Goal: Transaction & Acquisition: Purchase product/service

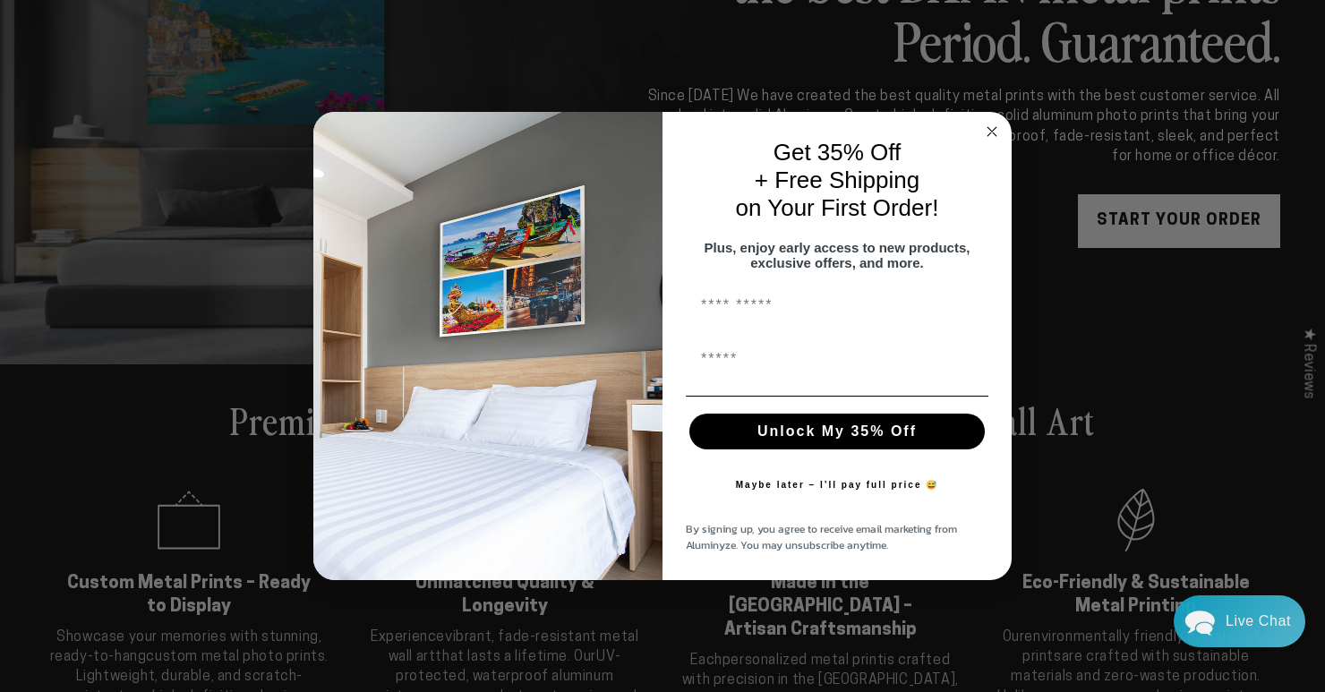
scroll to position [246, 0]
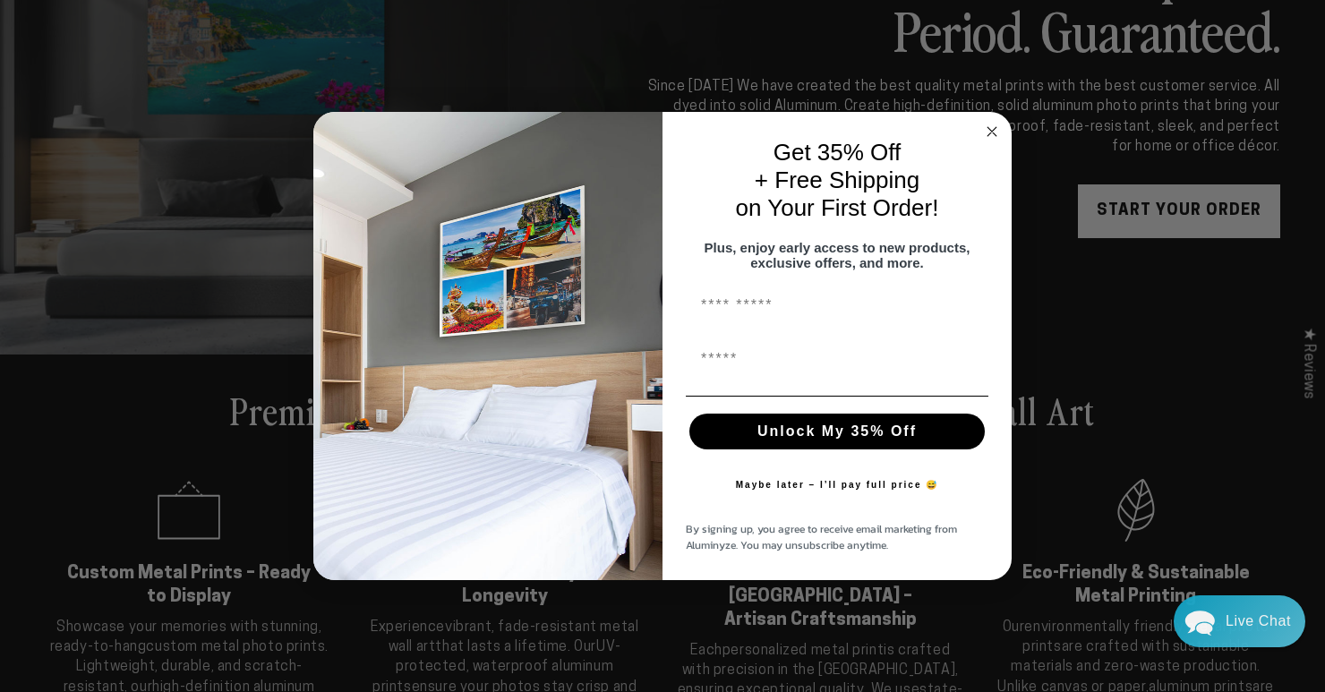
click at [993, 121] on circle "Close dialog" at bounding box center [992, 131] width 21 height 21
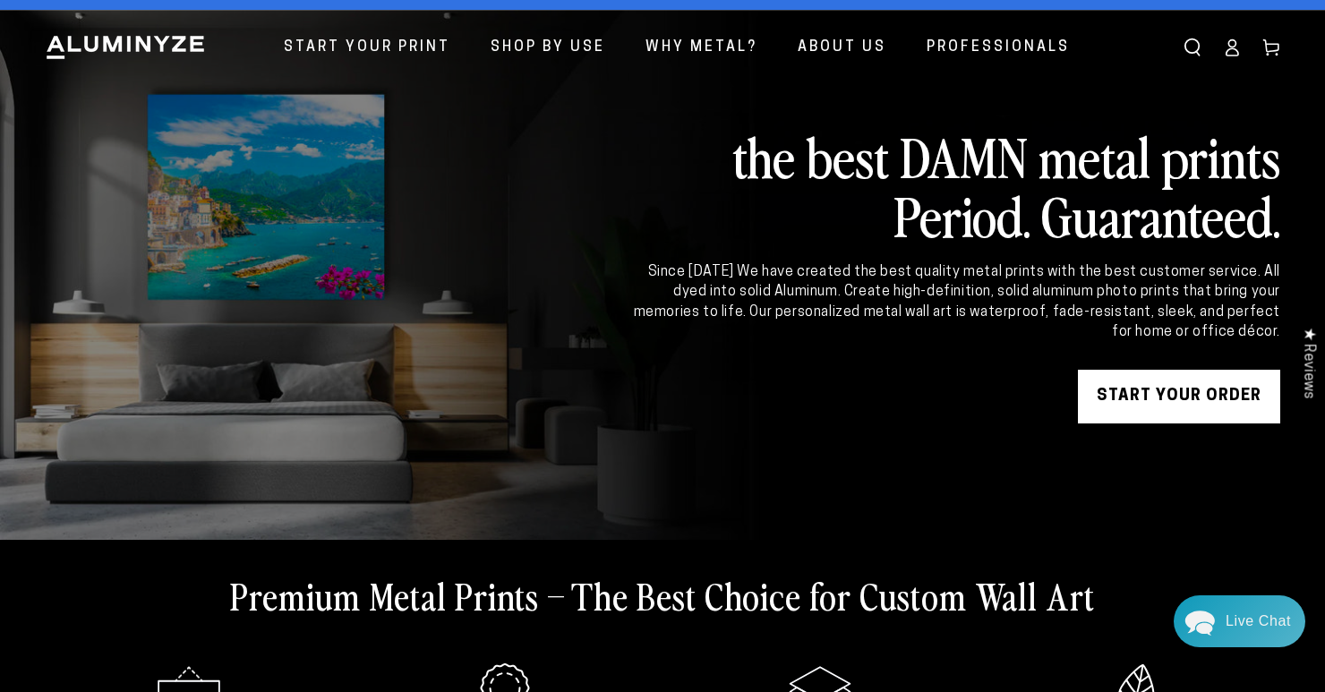
scroll to position [42, 0]
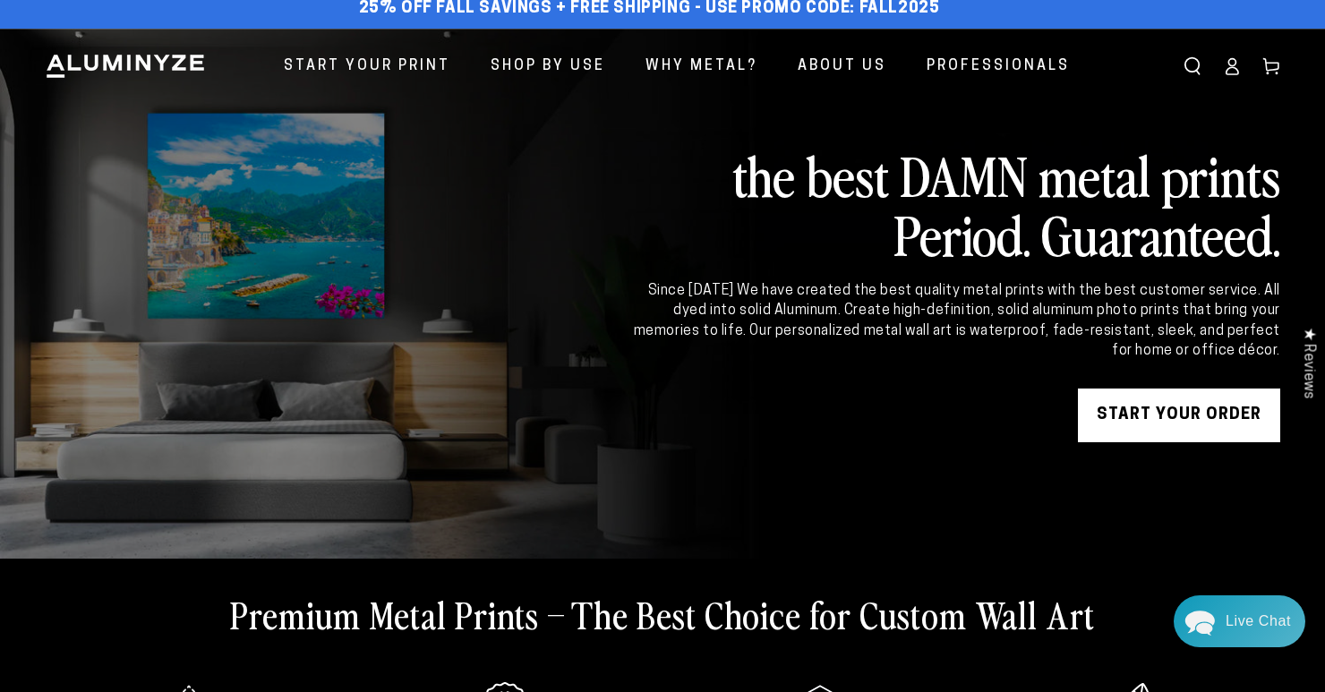
click at [1133, 405] on link "START YOUR Order" at bounding box center [1179, 416] width 202 height 54
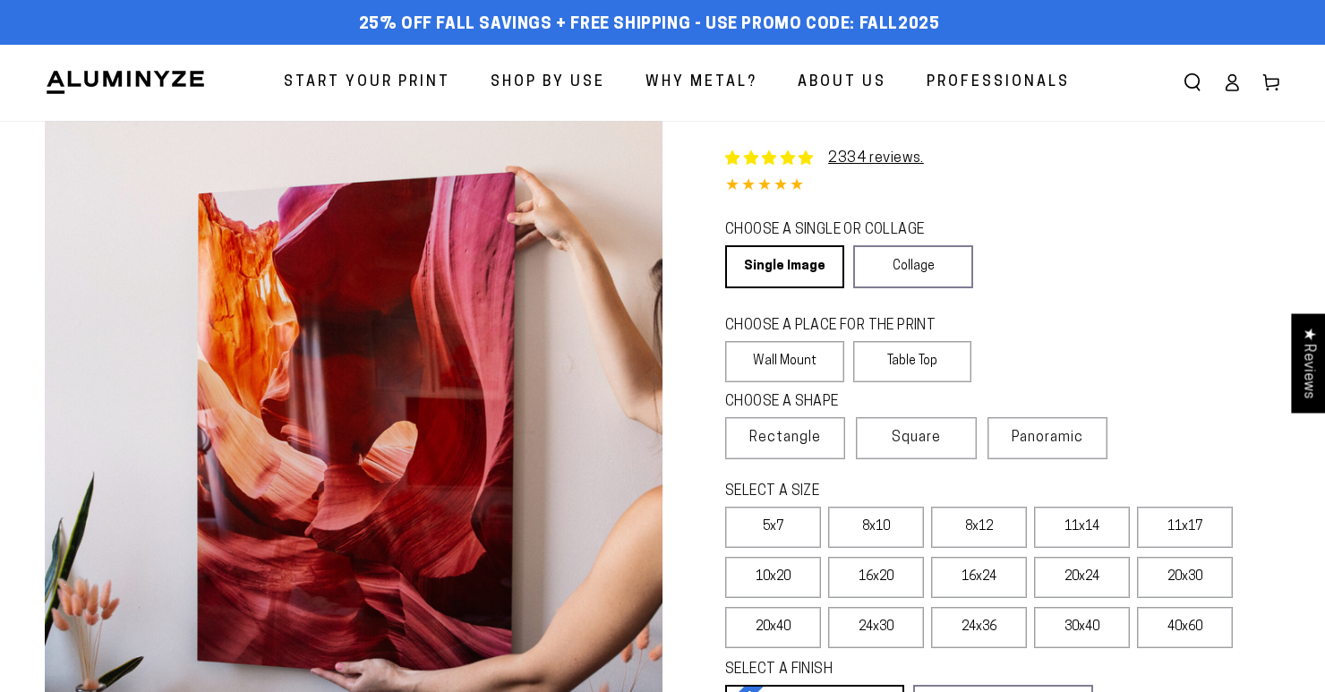
select select "**********"
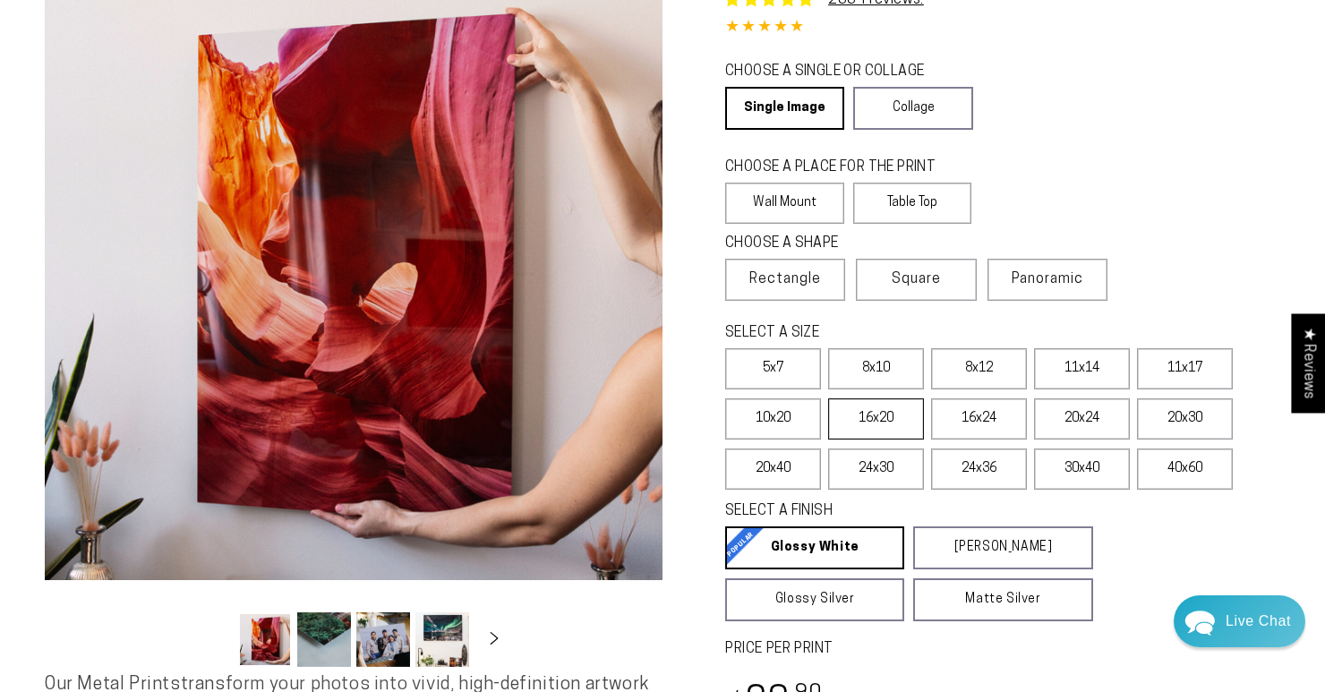
scroll to position [155, 0]
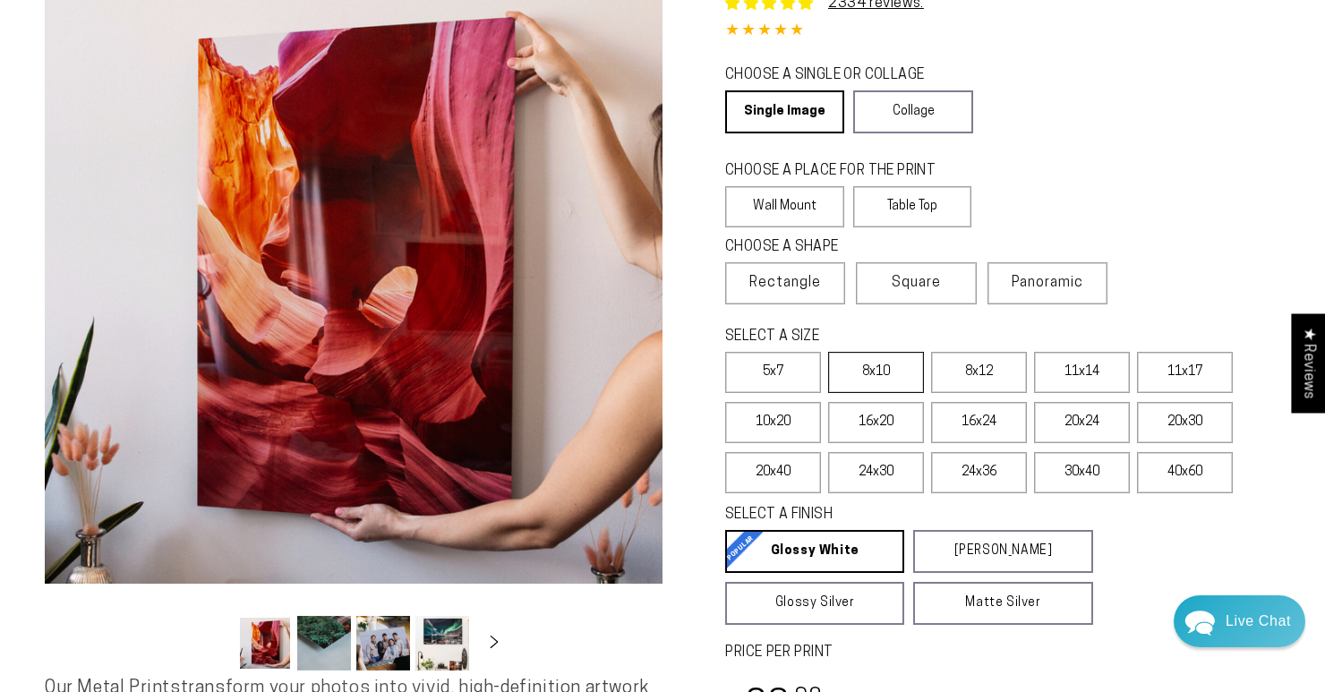
click at [900, 388] on label "8x10" at bounding box center [876, 372] width 96 height 41
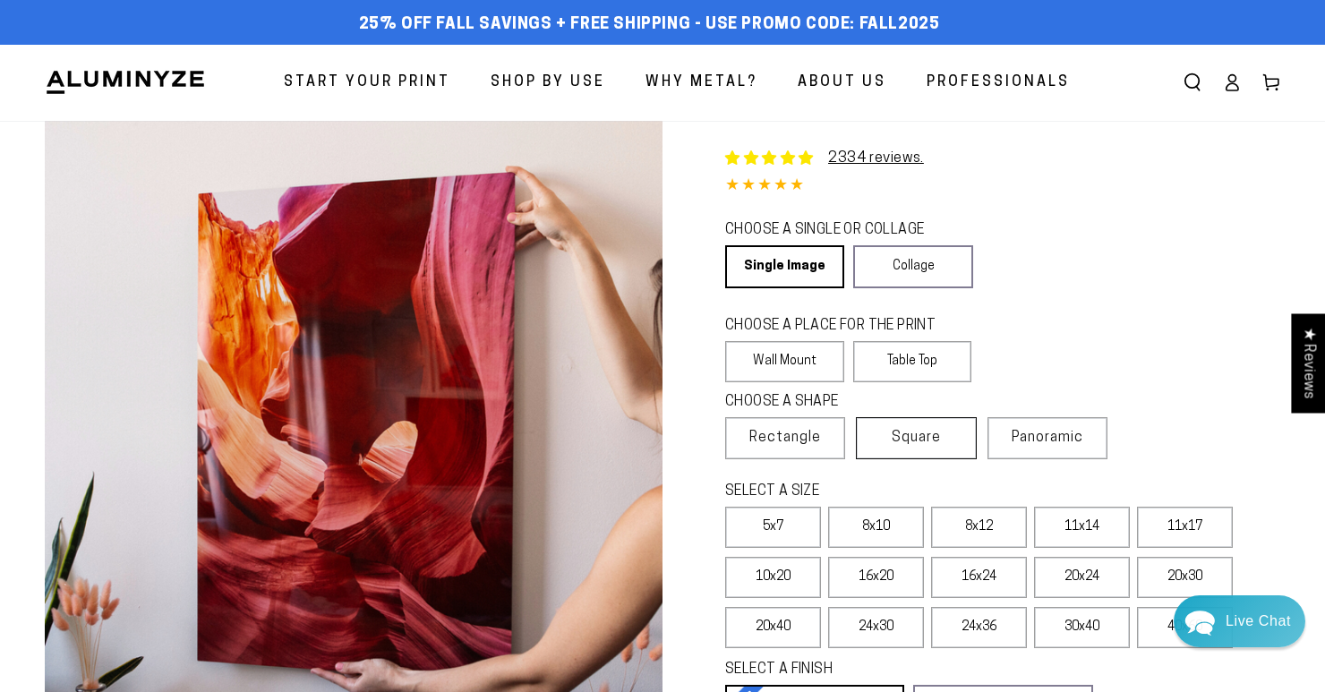
click at [929, 440] on span "Square" at bounding box center [916, 437] width 49 height 21
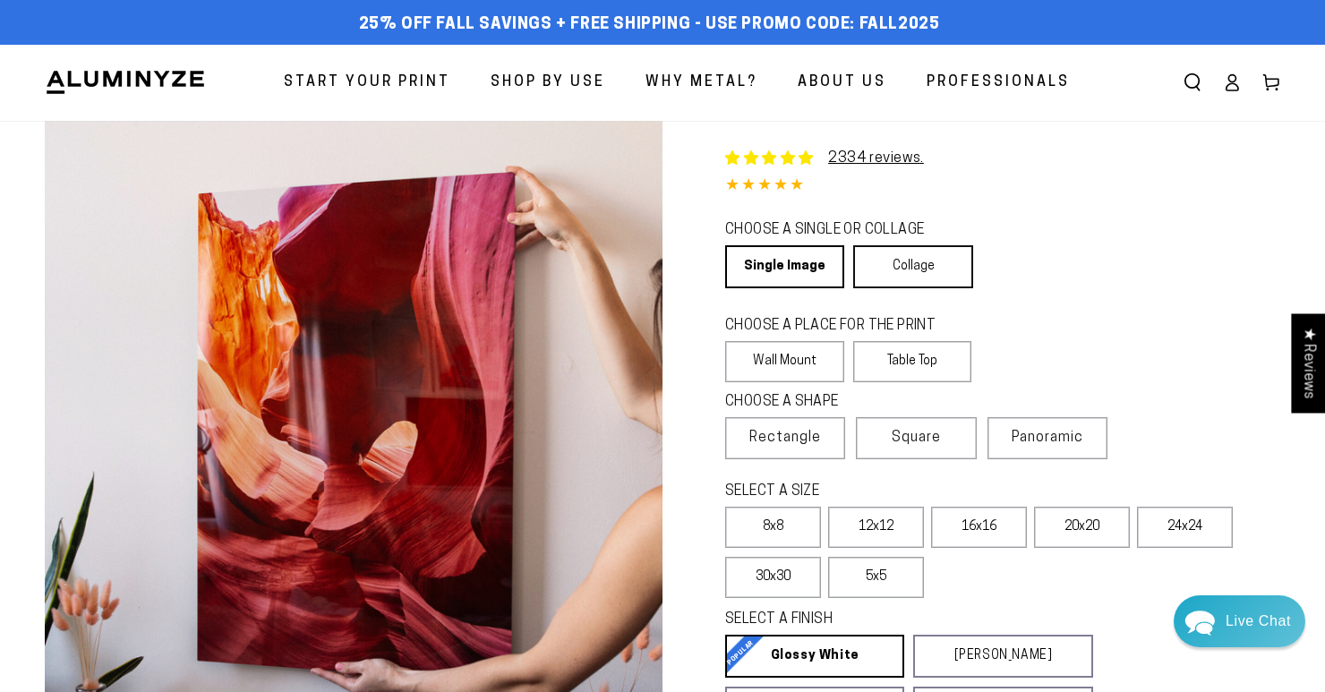
click at [902, 284] on link "Collage" at bounding box center [912, 266] width 119 height 43
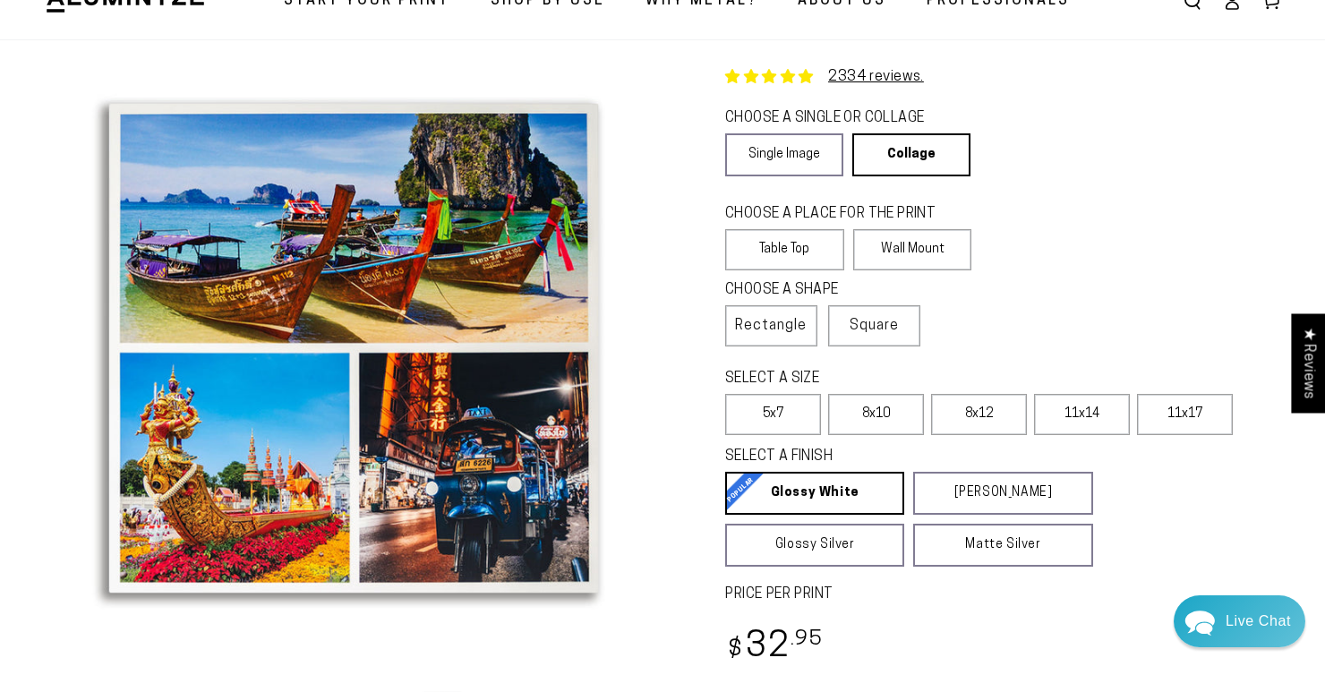
scroll to position [32, 0]
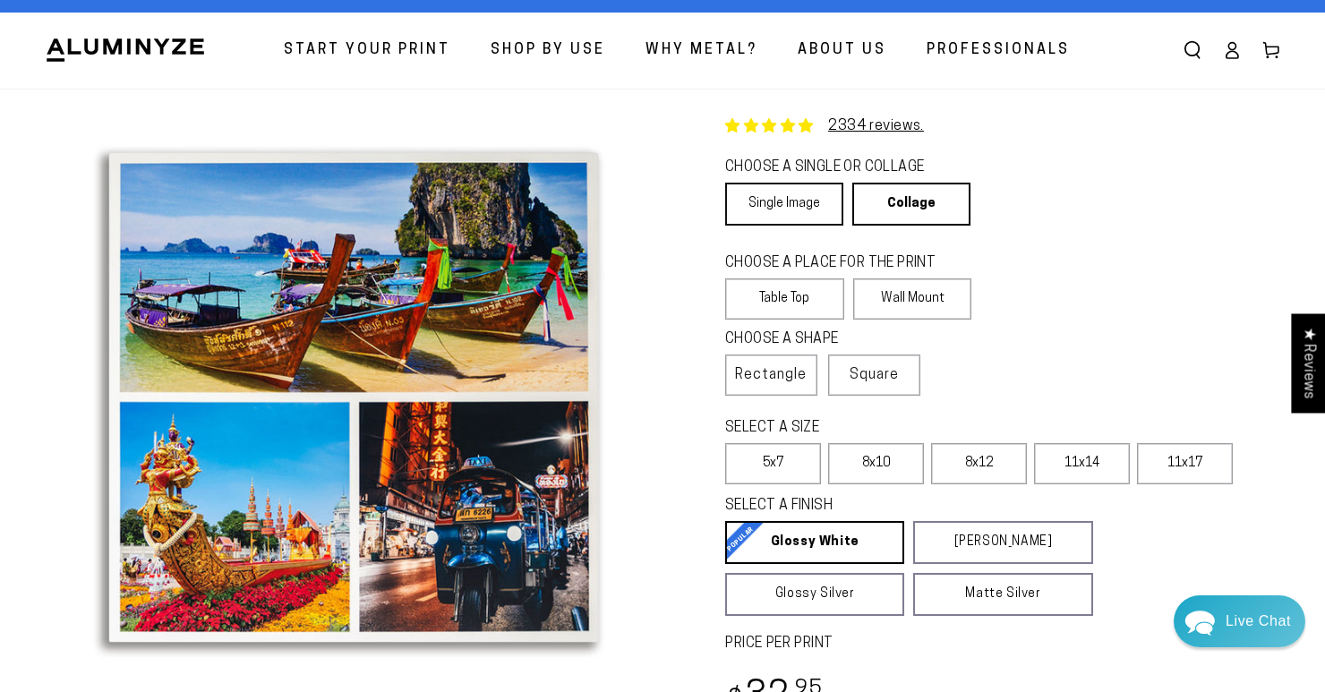
click at [818, 192] on link "Single Image" at bounding box center [784, 204] width 118 height 43
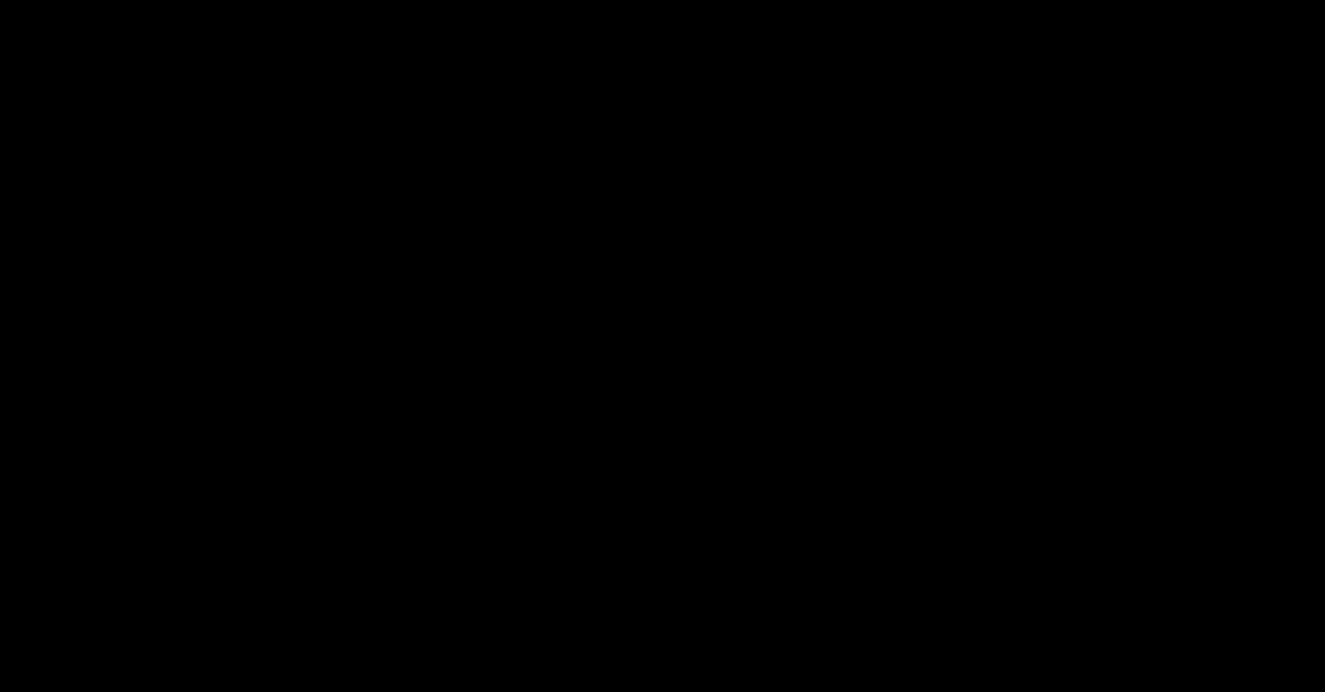
select select "**********"
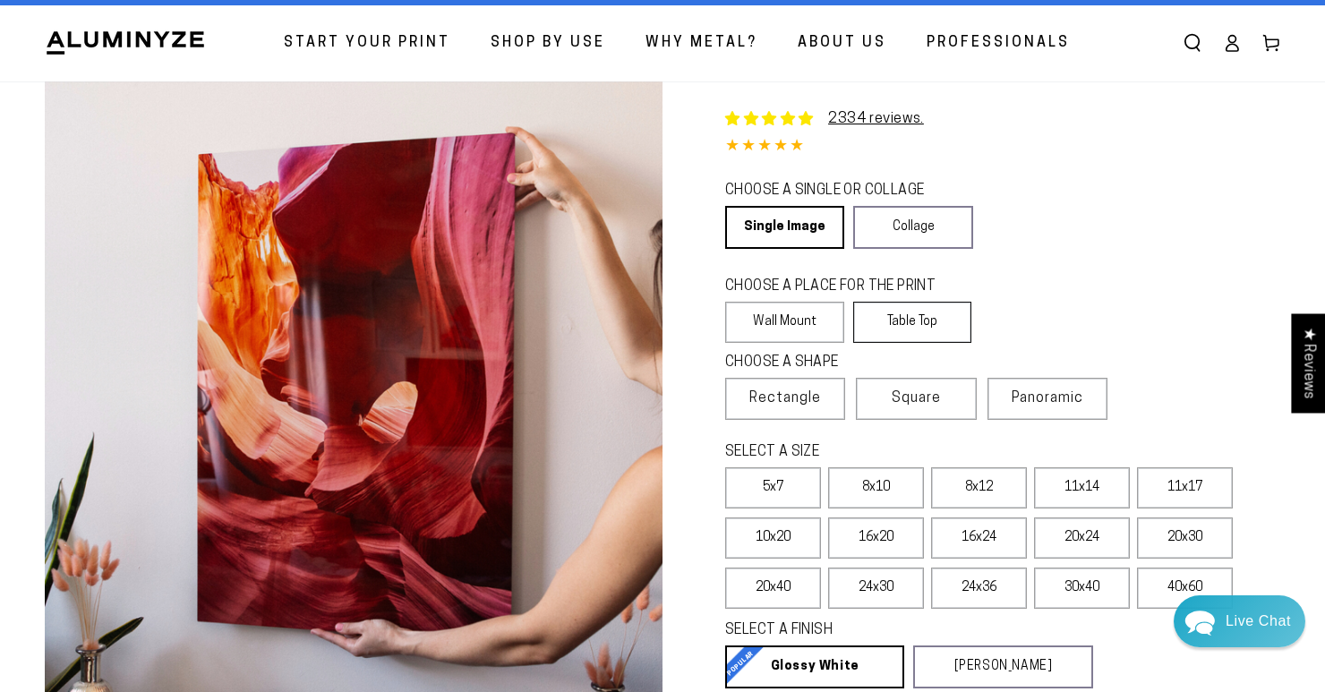
scroll to position [56, 0]
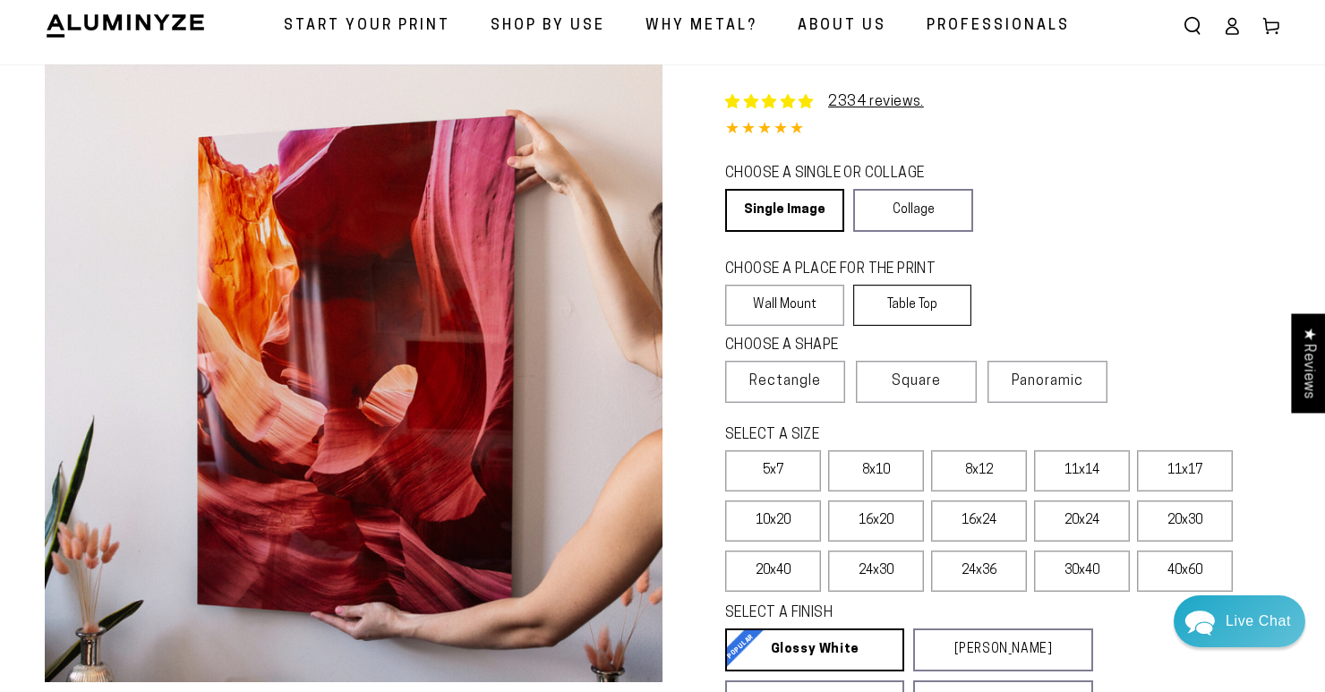
click at [936, 306] on label "Table Top" at bounding box center [912, 305] width 119 height 41
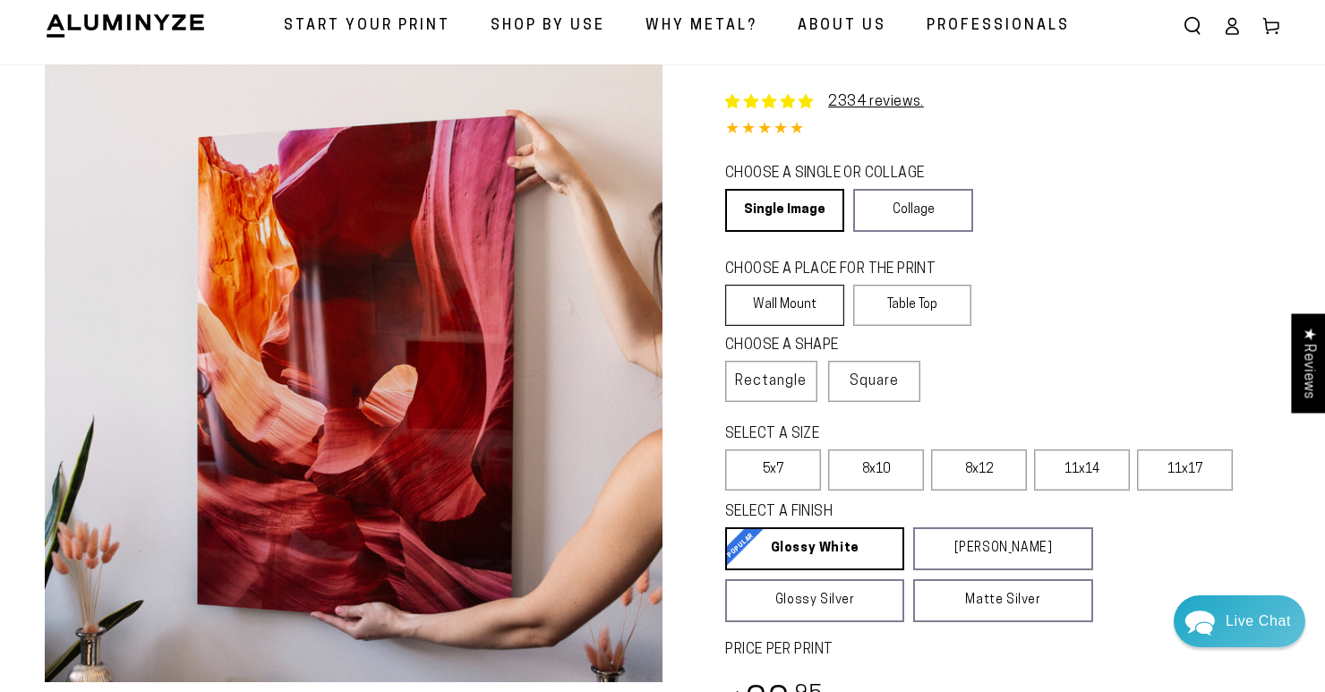
click at [816, 319] on label "Wall Mount" at bounding box center [784, 305] width 119 height 41
